Goal: Task Accomplishment & Management: Manage account settings

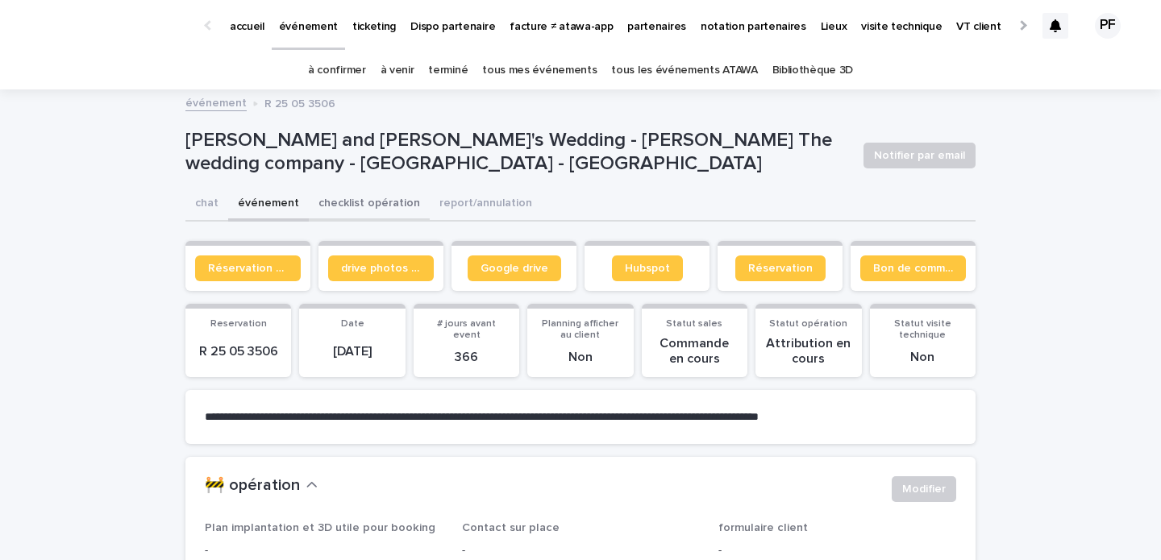
click at [365, 203] on button "checklist opération" at bounding box center [369, 205] width 121 height 34
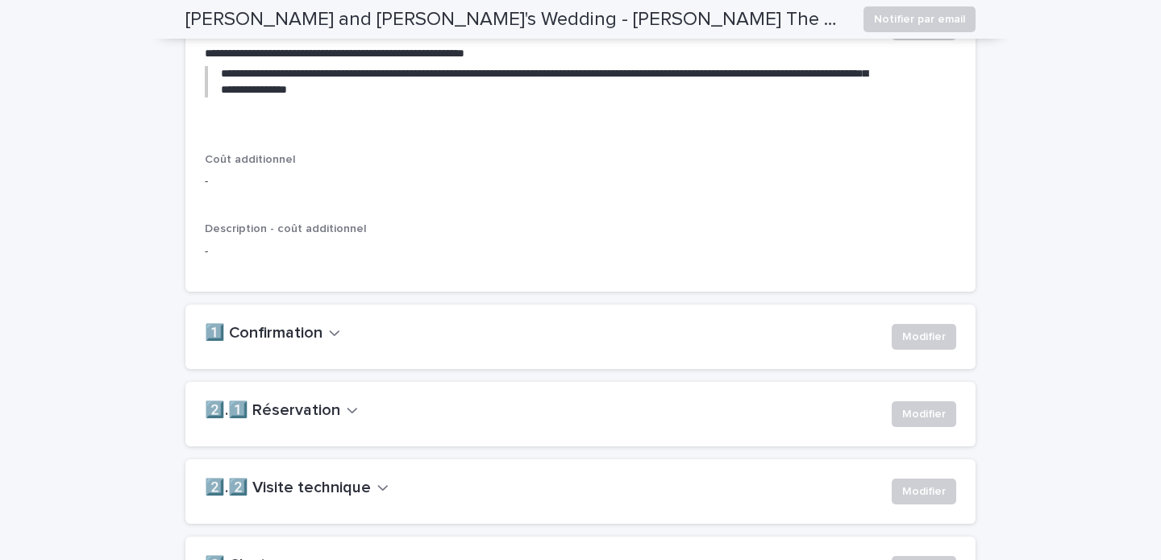
scroll to position [1033, 0]
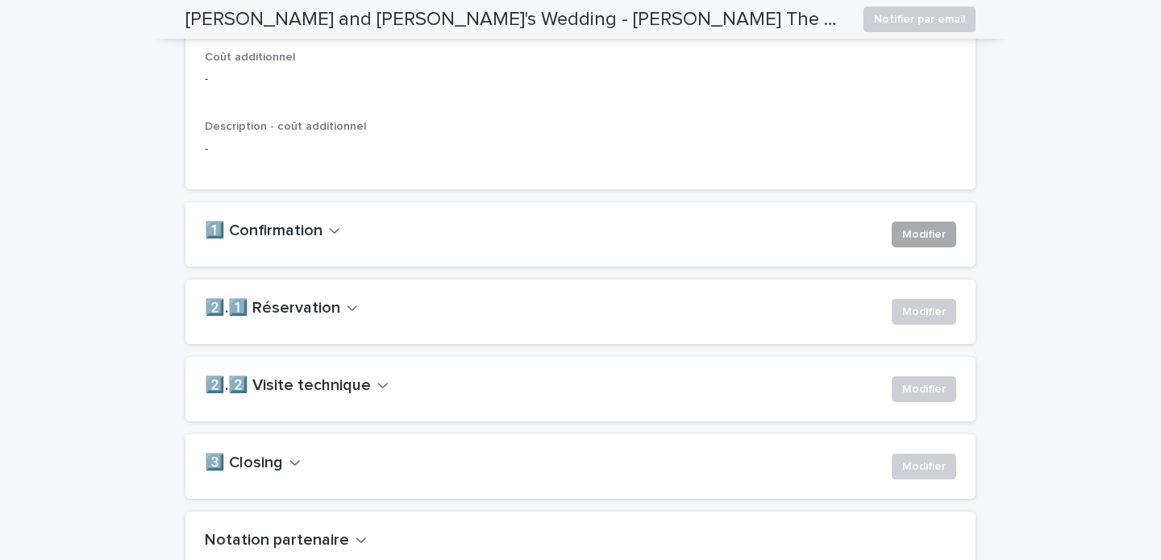
click at [937, 243] on span "Modifier" at bounding box center [924, 235] width 44 height 16
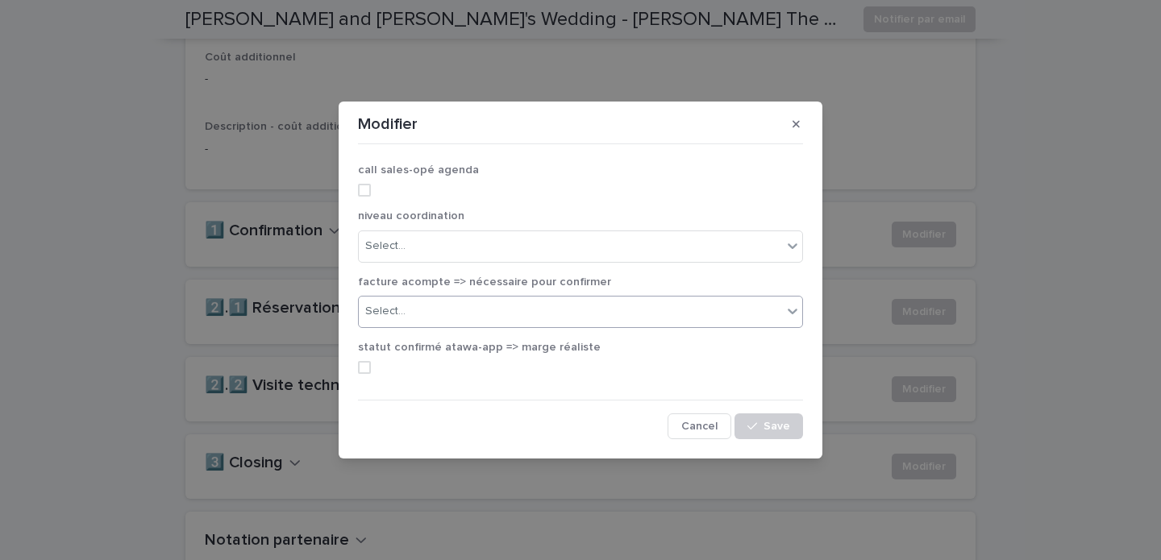
click at [611, 323] on div "Select..." at bounding box center [570, 311] width 423 height 27
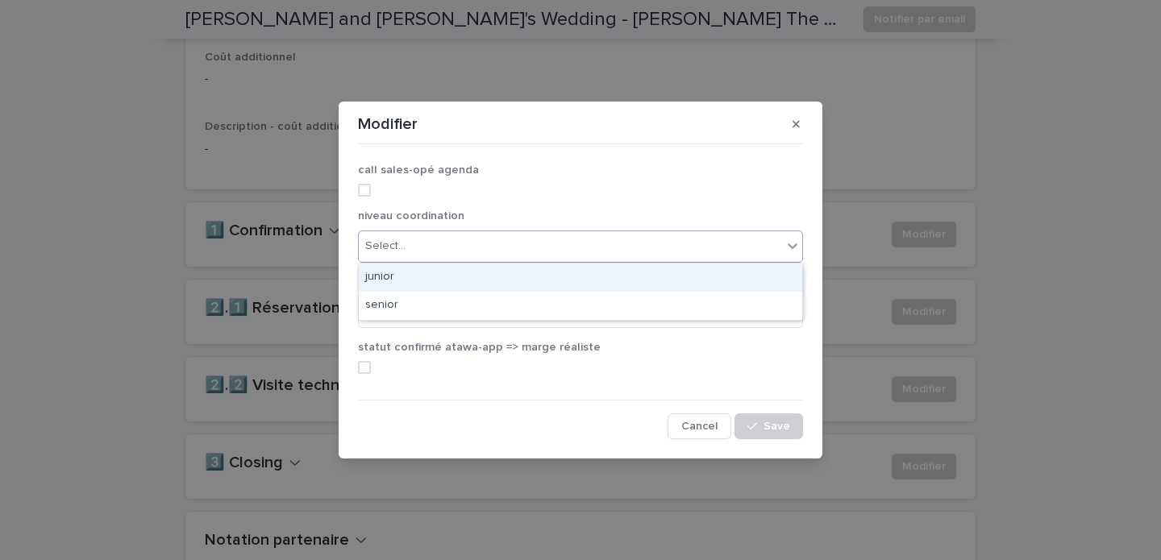
click at [595, 238] on div "Select..." at bounding box center [570, 246] width 423 height 27
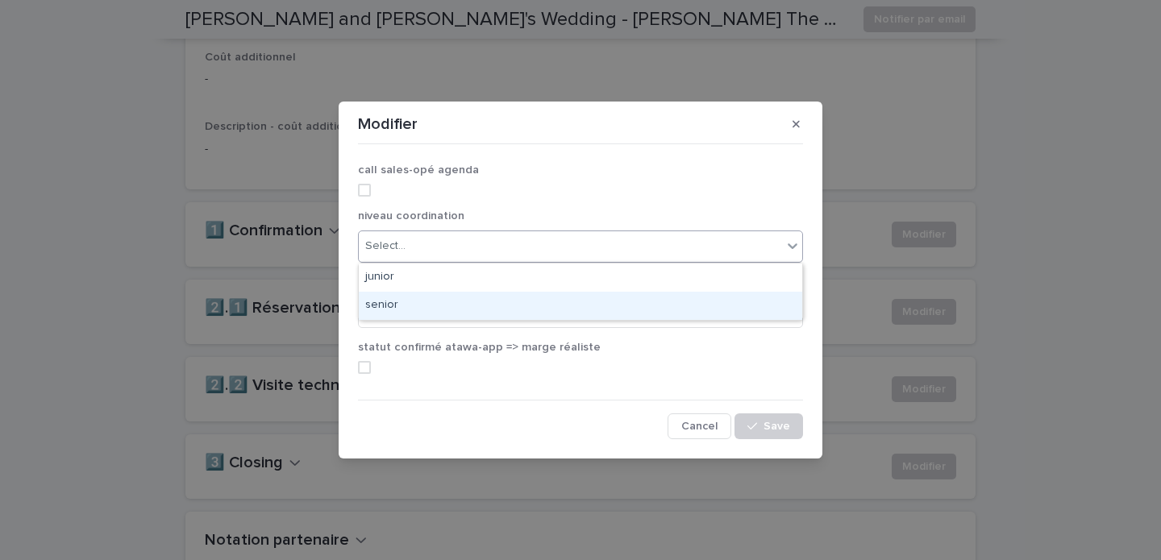
click at [542, 293] on div "senior" at bounding box center [580, 306] width 443 height 28
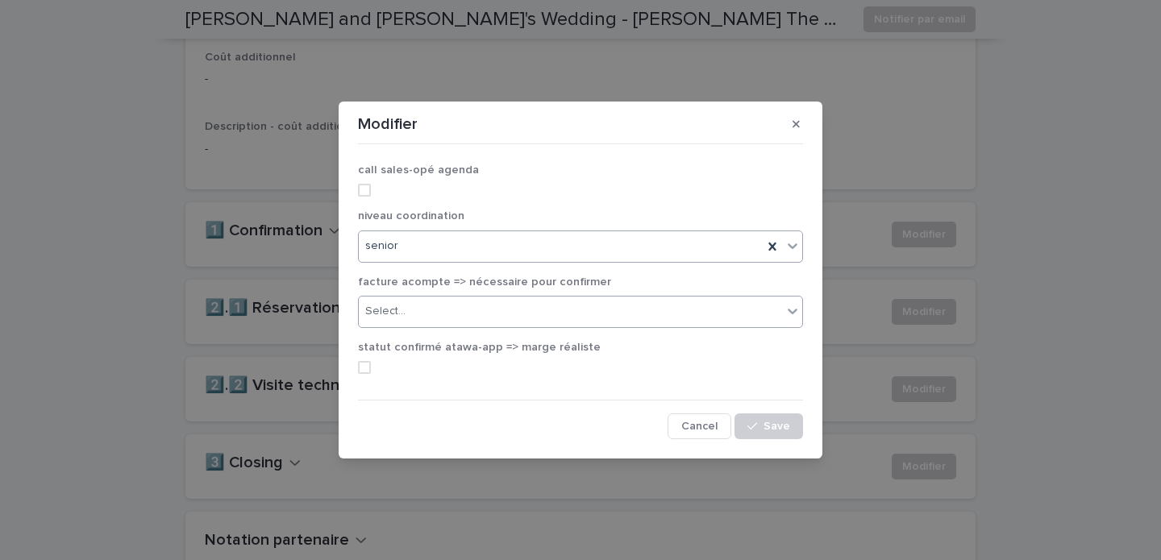
click at [622, 314] on div "Select..." at bounding box center [570, 311] width 423 height 27
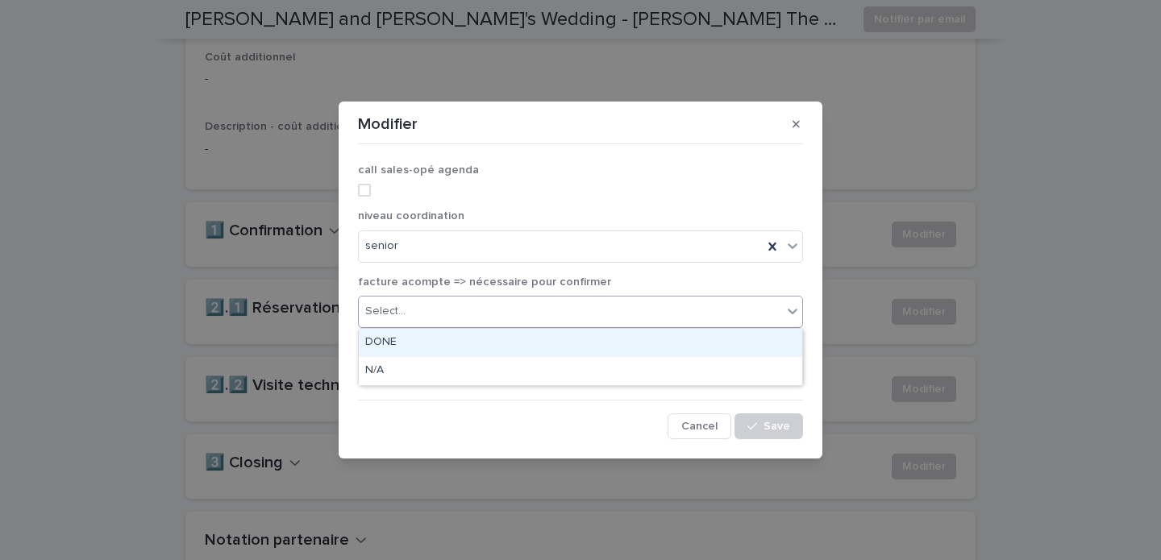
click at [555, 339] on div "DONE" at bounding box center [580, 343] width 443 height 28
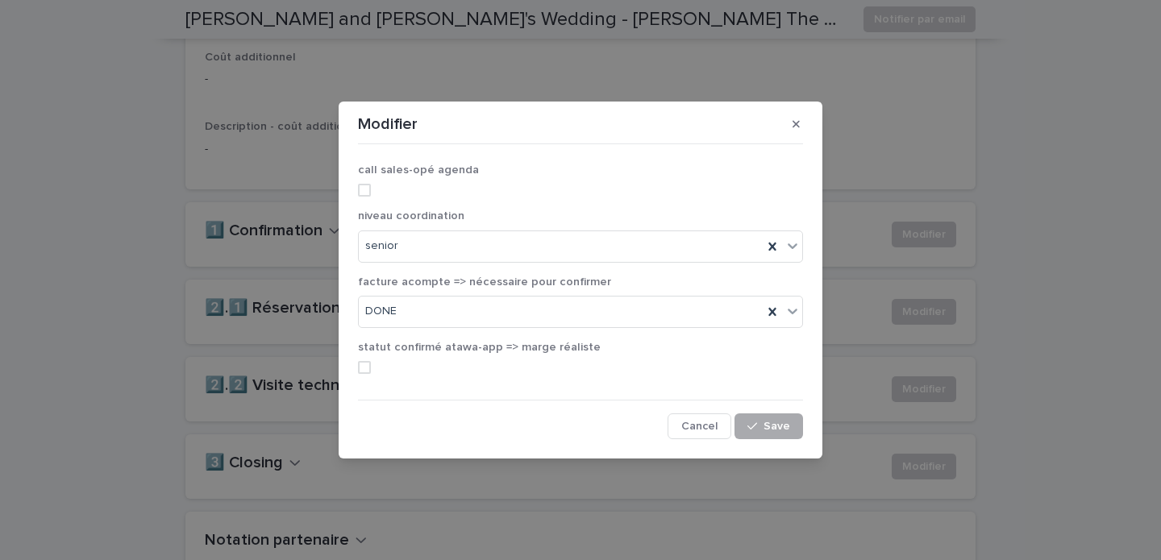
click at [775, 426] on span "Save" at bounding box center [776, 426] width 27 height 11
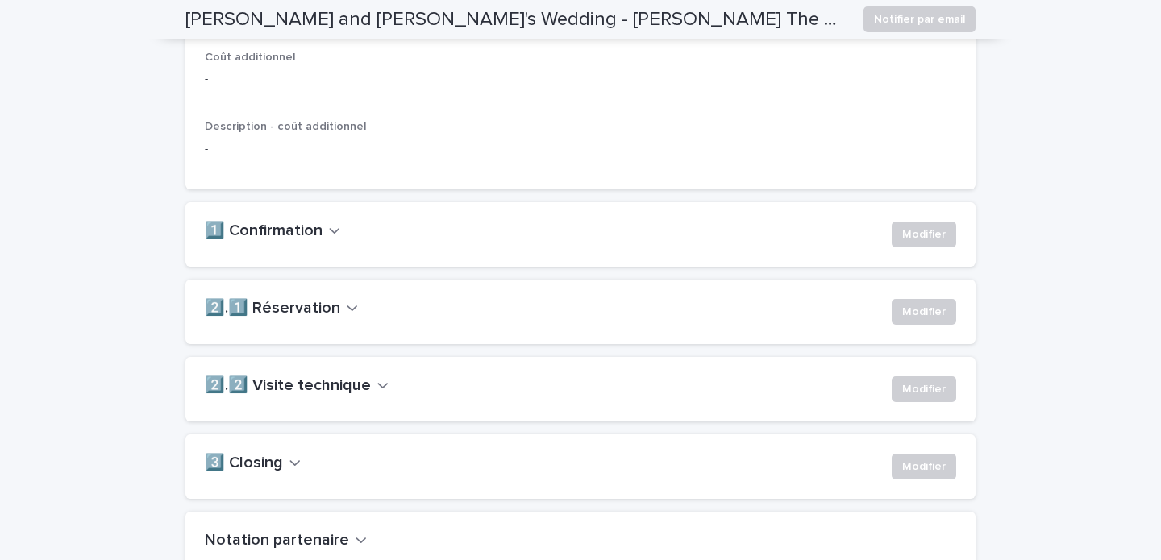
scroll to position [0, 0]
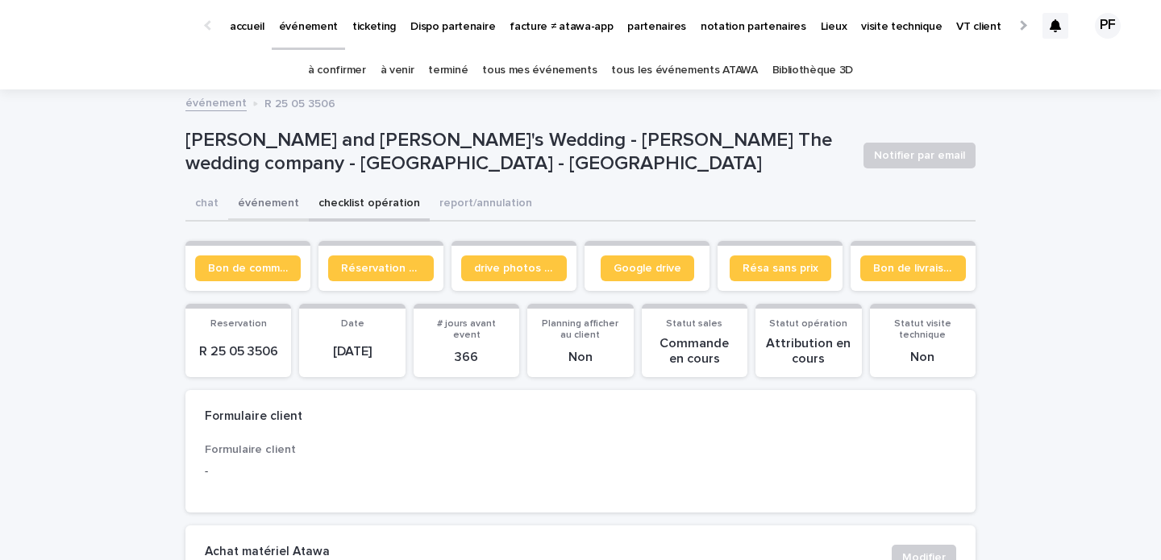
click at [267, 200] on button "événement" at bounding box center [268, 205] width 81 height 34
